Goal: Task Accomplishment & Management: Complete application form

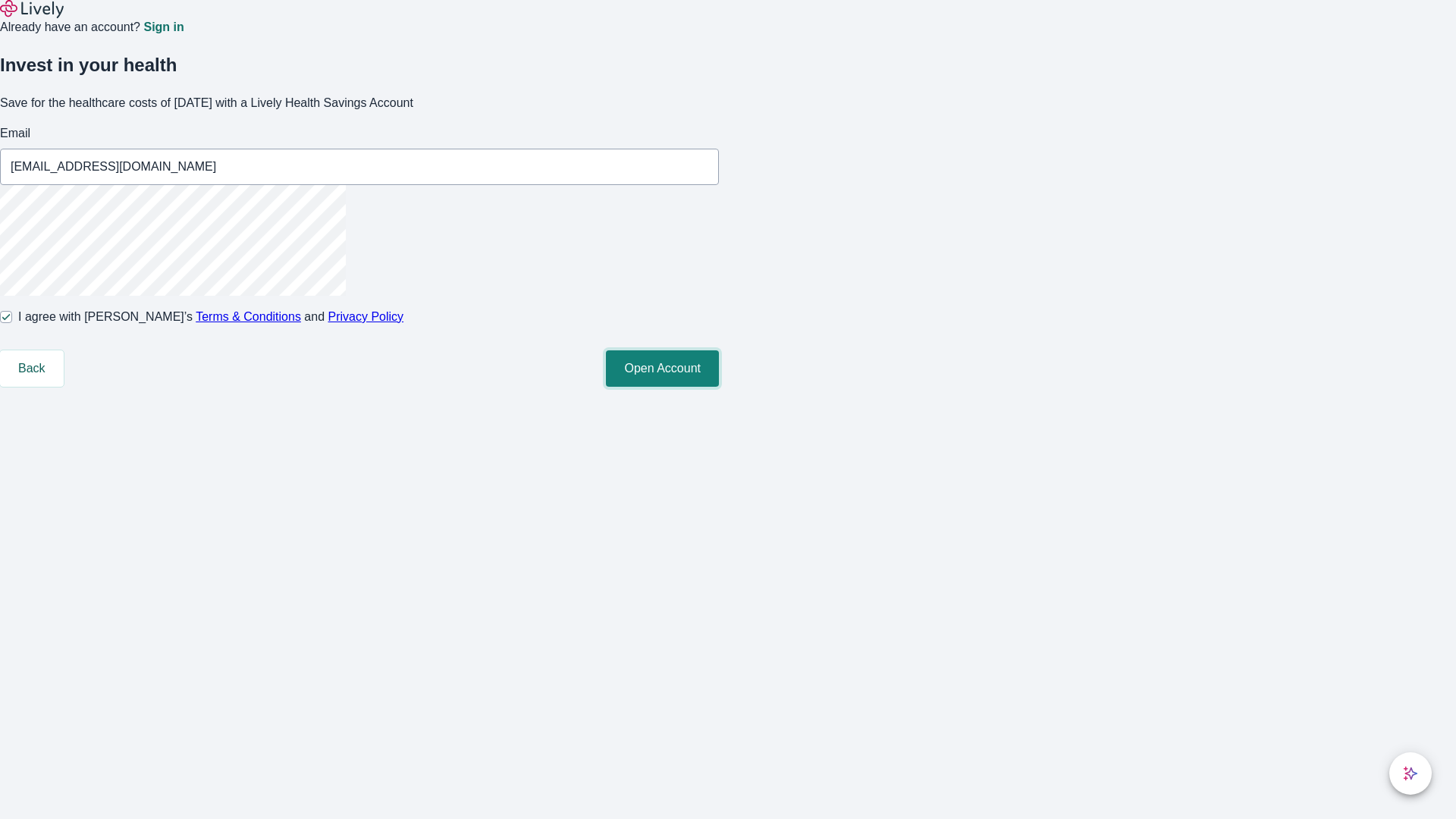
click at [719, 387] on button "Open Account" at bounding box center [663, 368] width 113 height 36
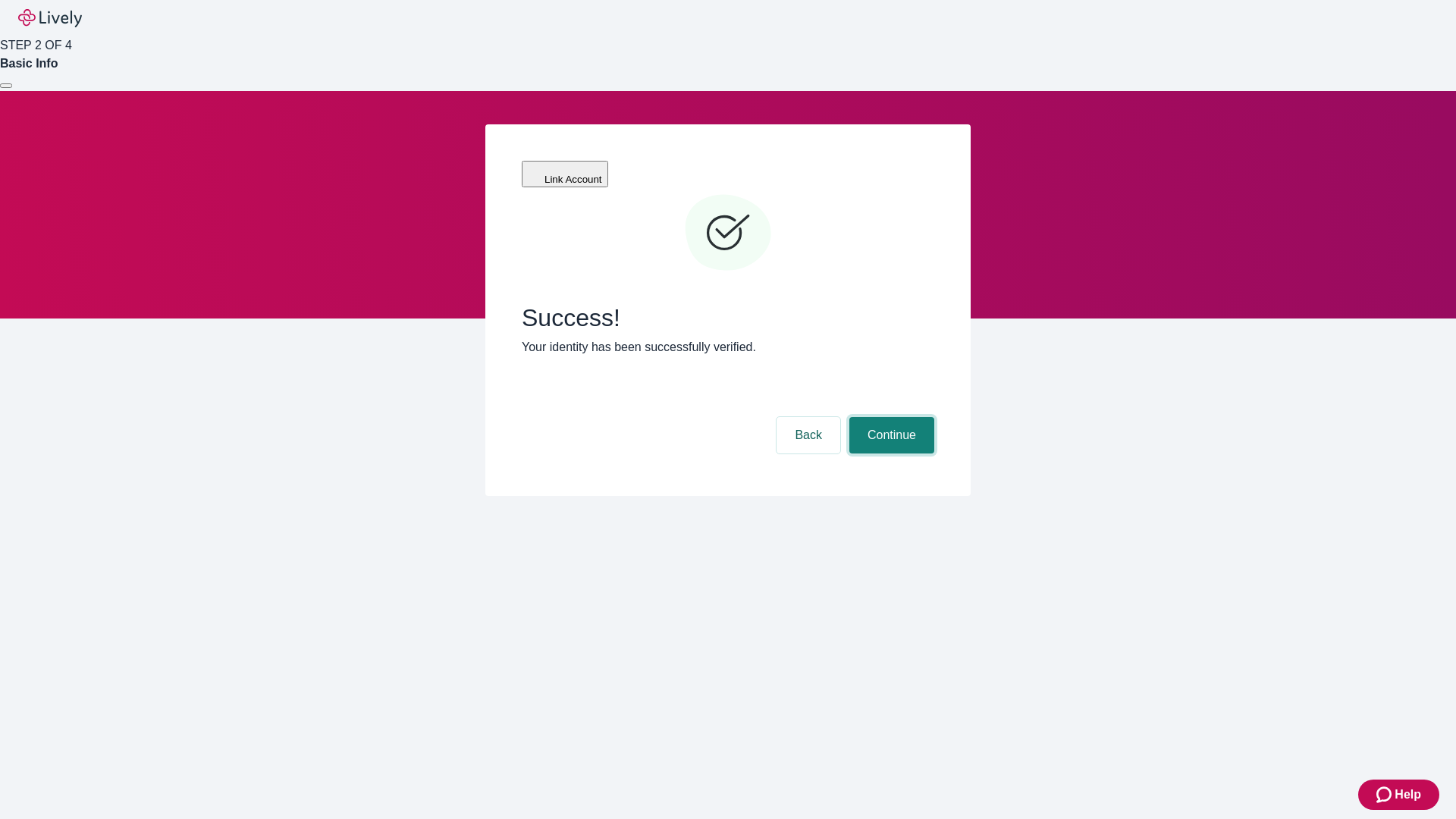
click at [889, 417] on button "Continue" at bounding box center [892, 435] width 85 height 36
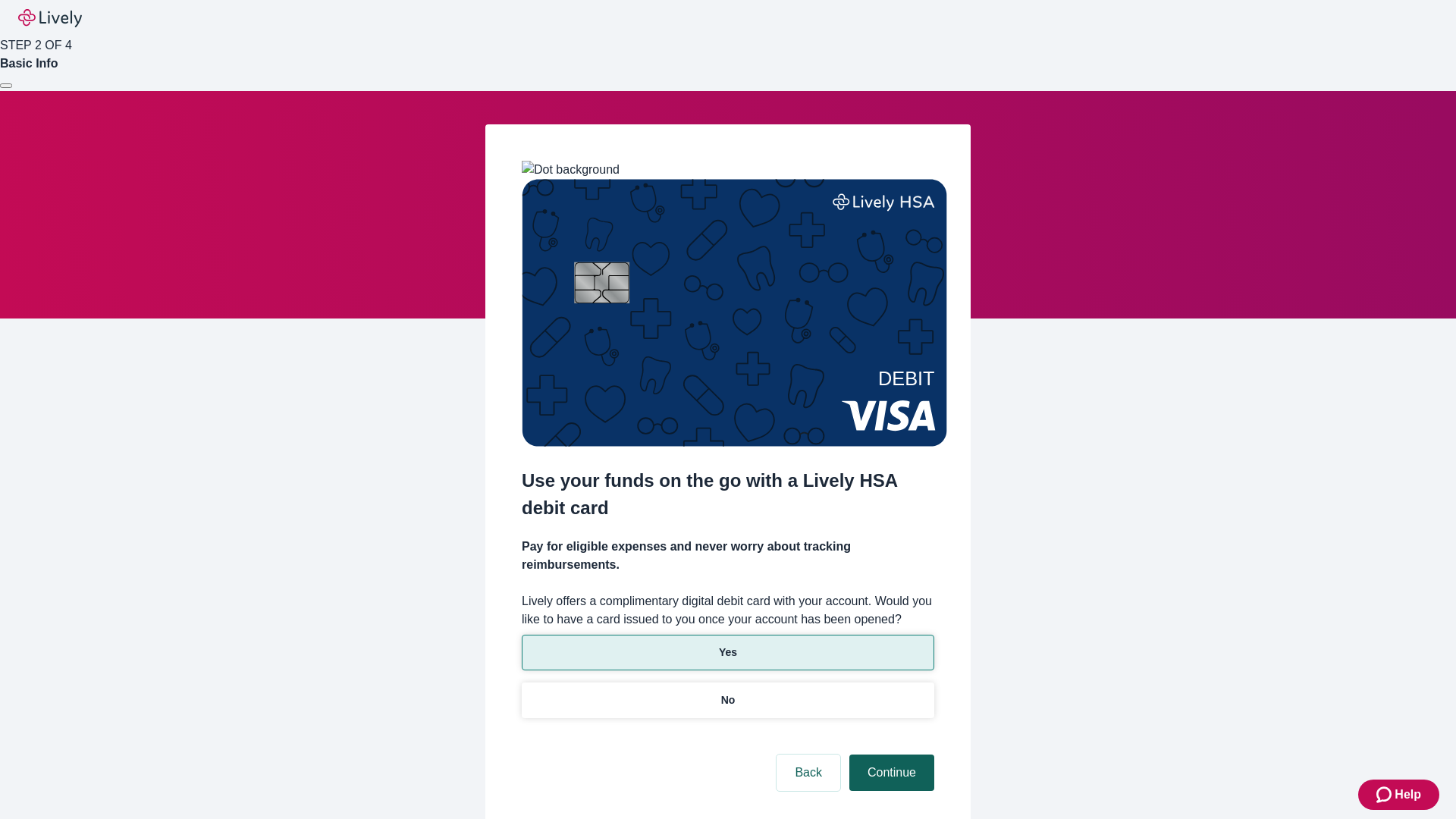
click at [728, 644] on p "Yes" at bounding box center [728, 652] width 18 height 16
click at [889, 754] on button "Continue" at bounding box center [892, 772] width 85 height 36
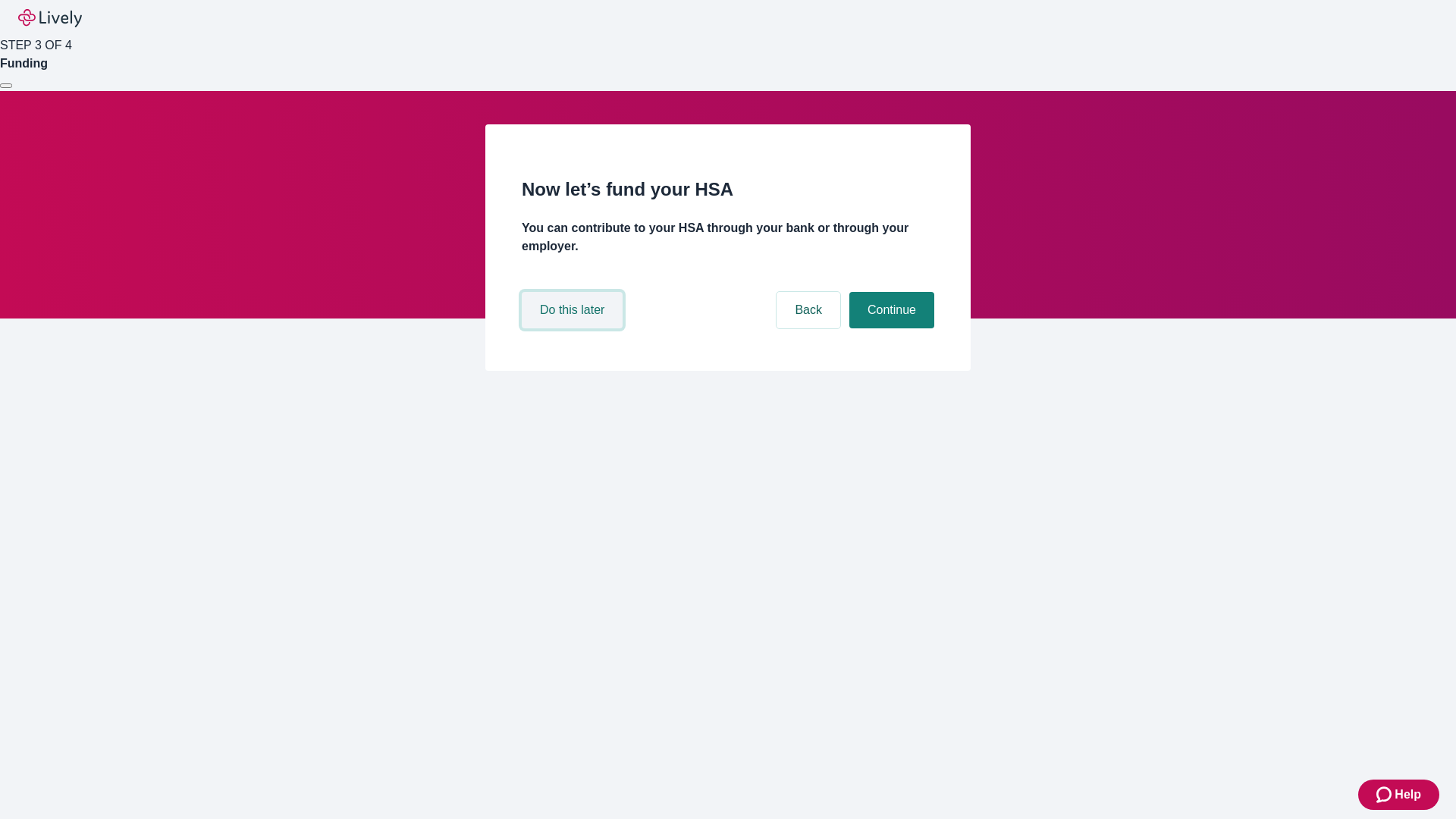
click at [574, 329] on button "Do this later" at bounding box center [572, 310] width 101 height 36
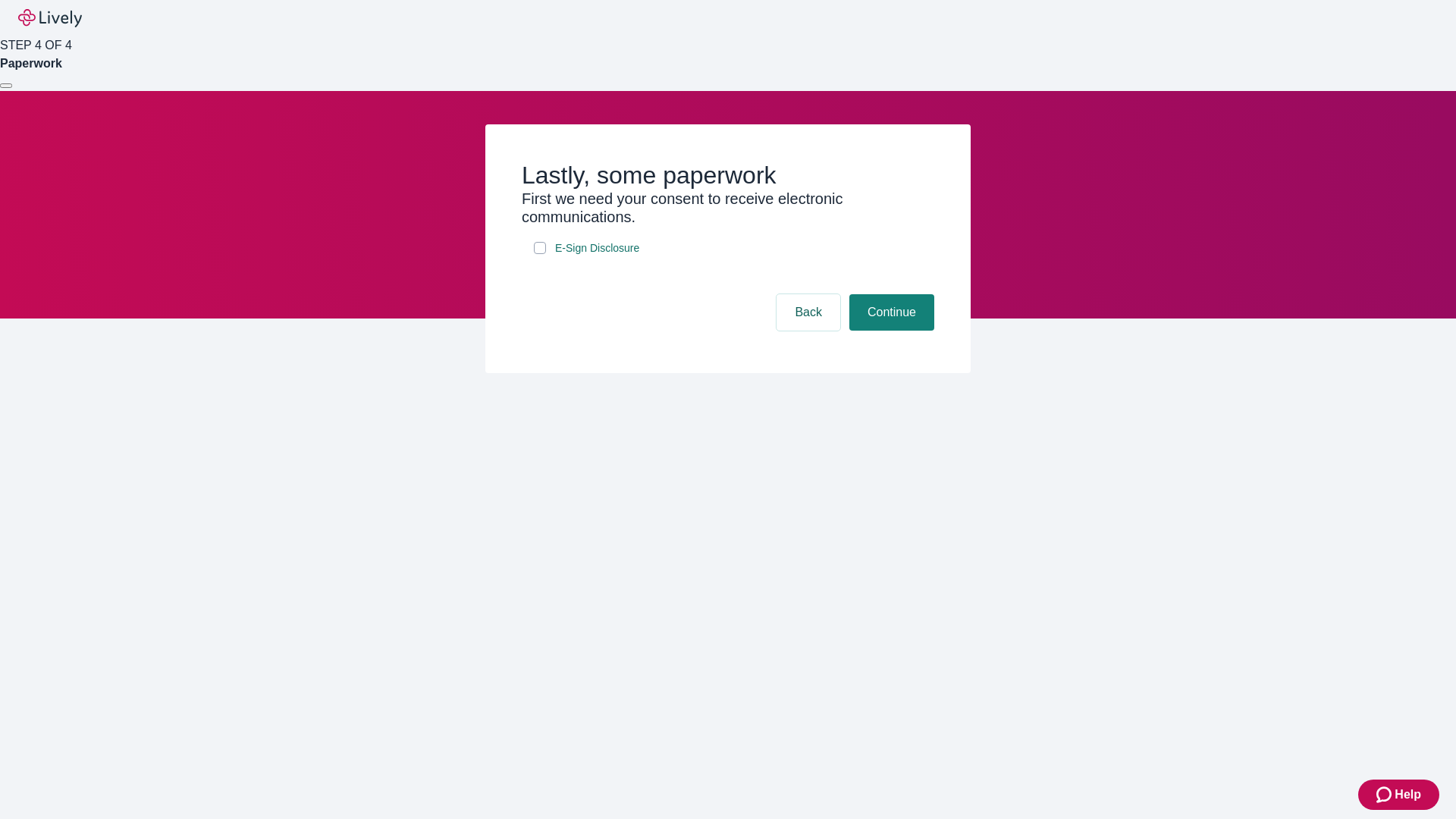
click at [540, 254] on input "E-Sign Disclosure" at bounding box center [540, 248] width 12 height 12
checkbox input "true"
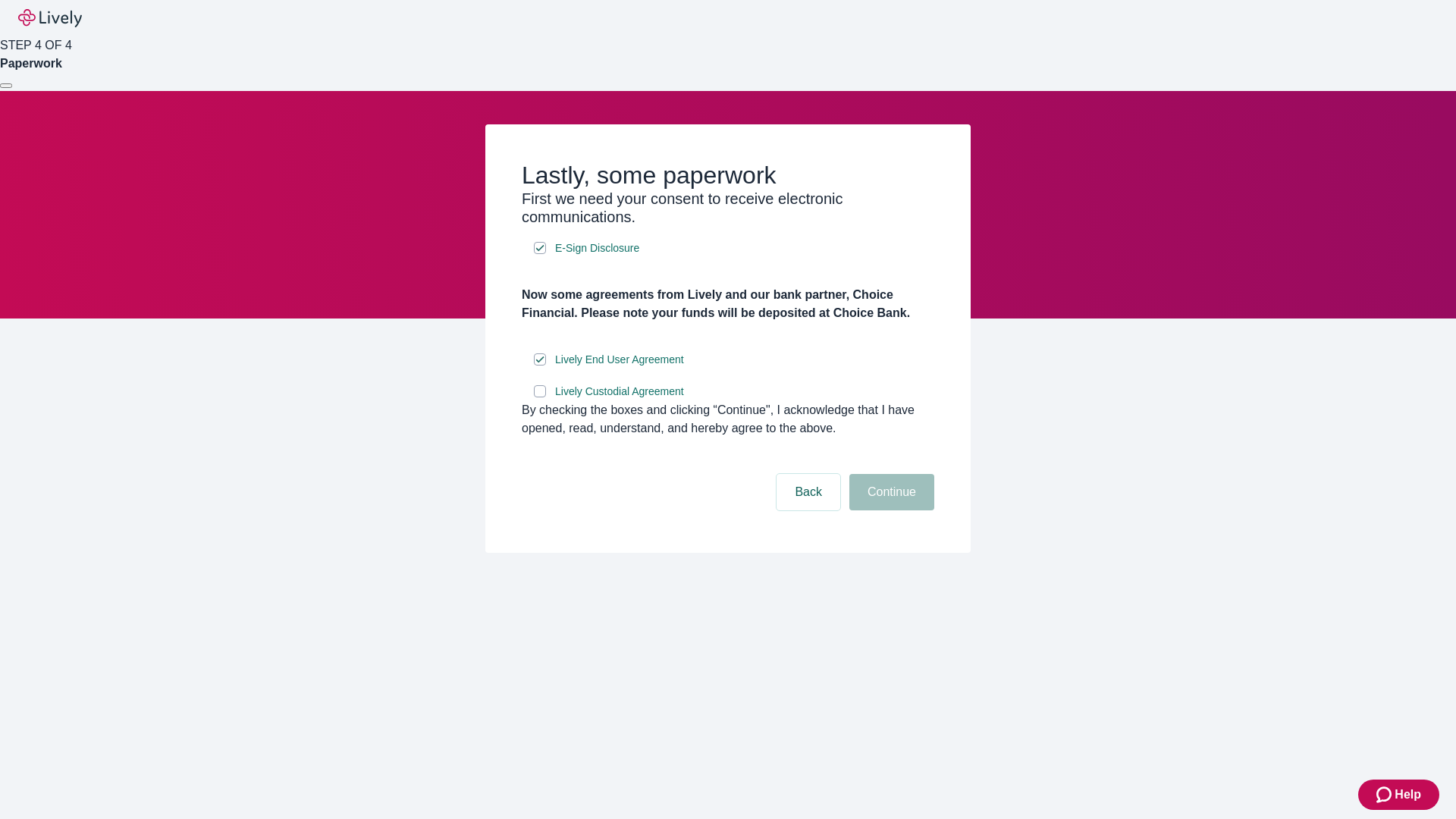
click at [540, 397] on input "Lively Custodial Agreement" at bounding box center [540, 391] width 12 height 12
checkbox input "true"
click at [889, 510] on button "Continue" at bounding box center [892, 492] width 85 height 36
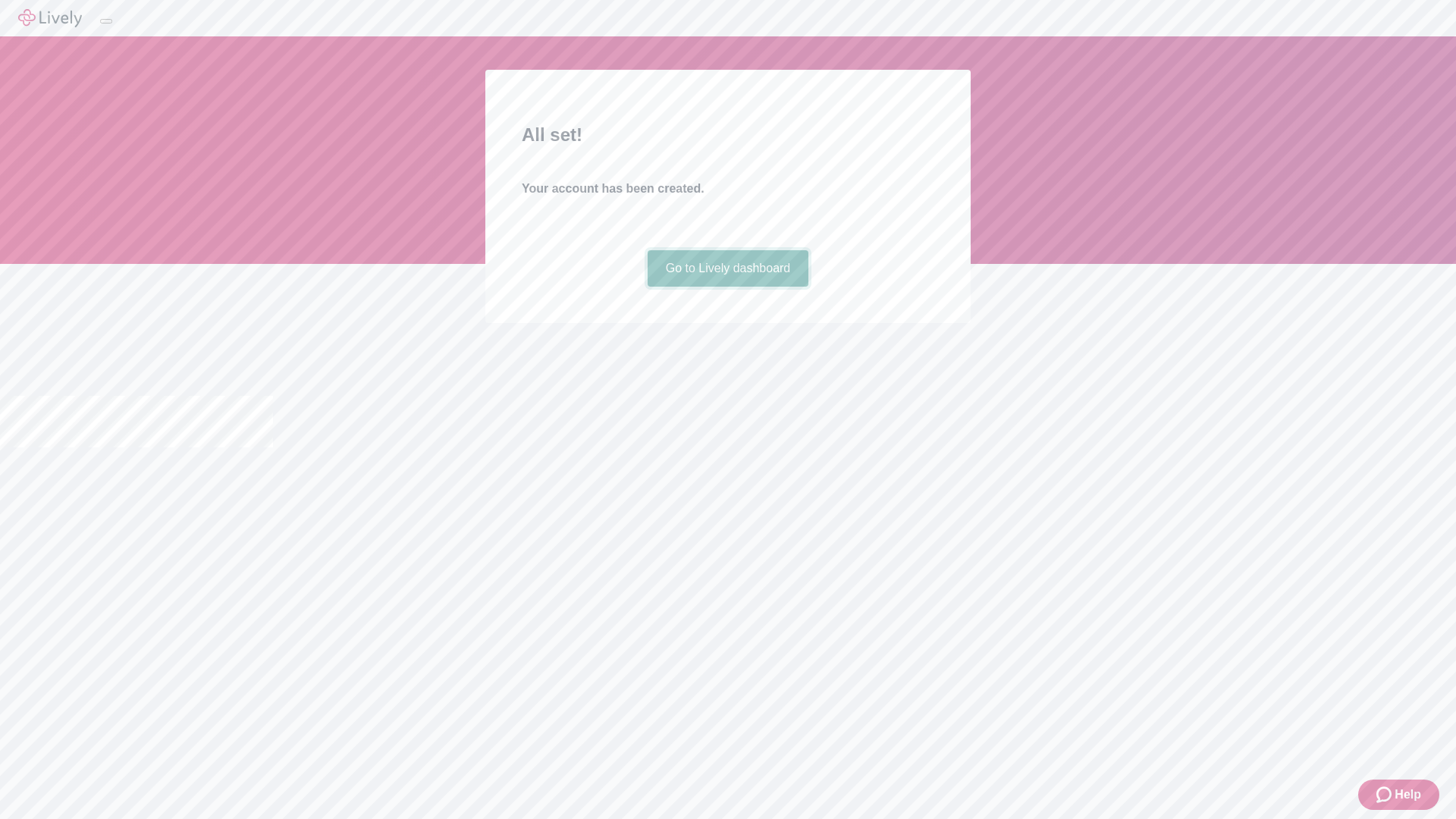
click at [728, 286] on link "Go to Lively dashboard" at bounding box center [728, 268] width 162 height 36
